Goal: Navigation & Orientation: Understand site structure

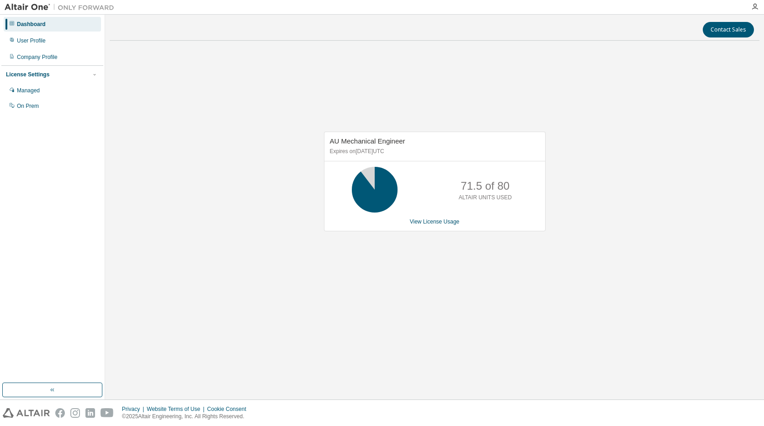
click at [406, 293] on div "AU Mechanical Engineer Expires on [DATE] UTC 71.5 of 80 ALTAIR UNITS USED View …" at bounding box center [435, 186] width 650 height 277
